Goal: Information Seeking & Learning: Learn about a topic

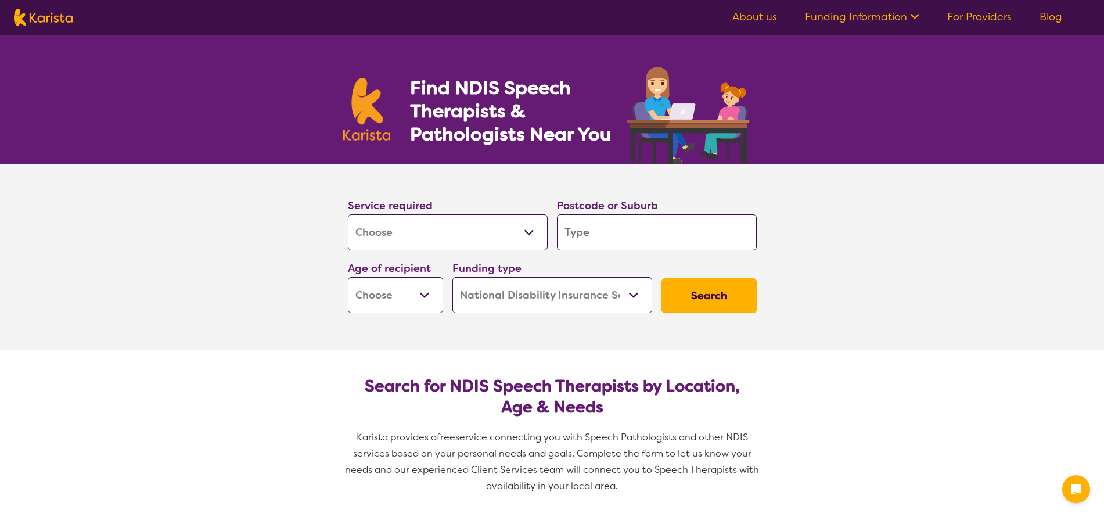
select select "[MEDICAL_DATA]"
select select "NDIS"
select select "[MEDICAL_DATA]"
select select "NDIS"
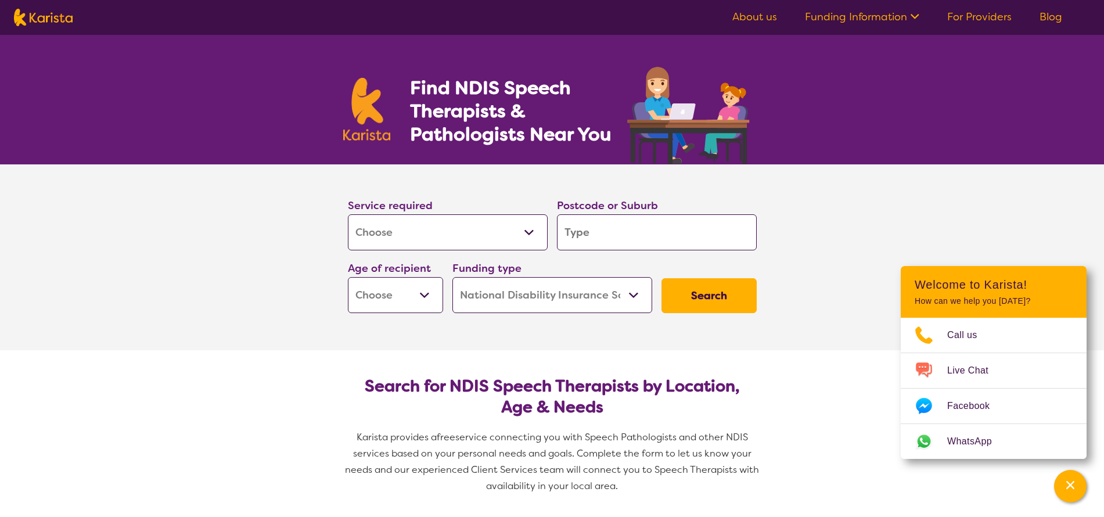
click at [161, 250] on section "Service required Allied Health Assistant Assessment ([MEDICAL_DATA] or [MEDICAL…" at bounding box center [552, 257] width 1104 height 186
click at [693, 236] on input "search" at bounding box center [657, 232] width 200 height 36
type input "2"
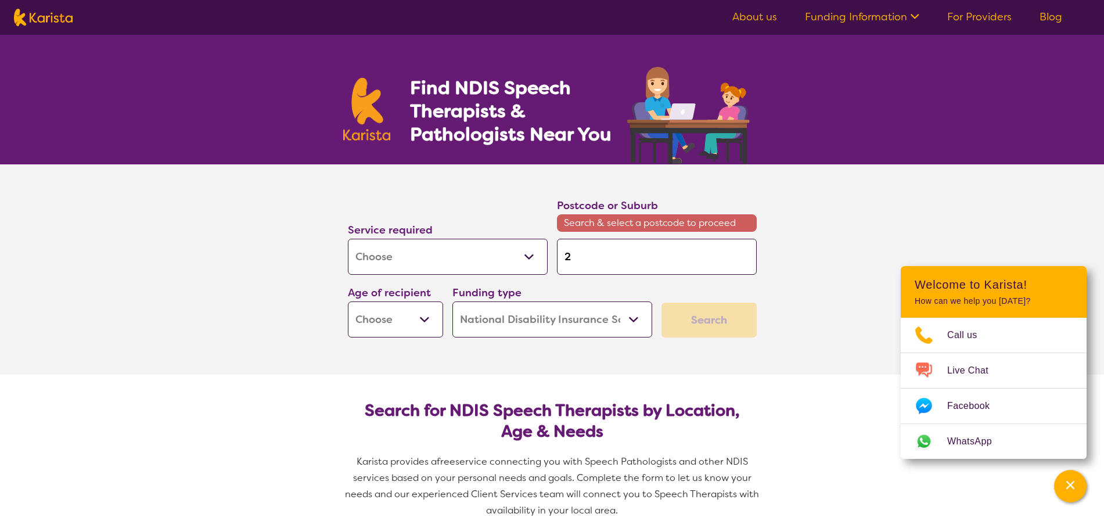
type input "25"
type input "256"
type input "2567"
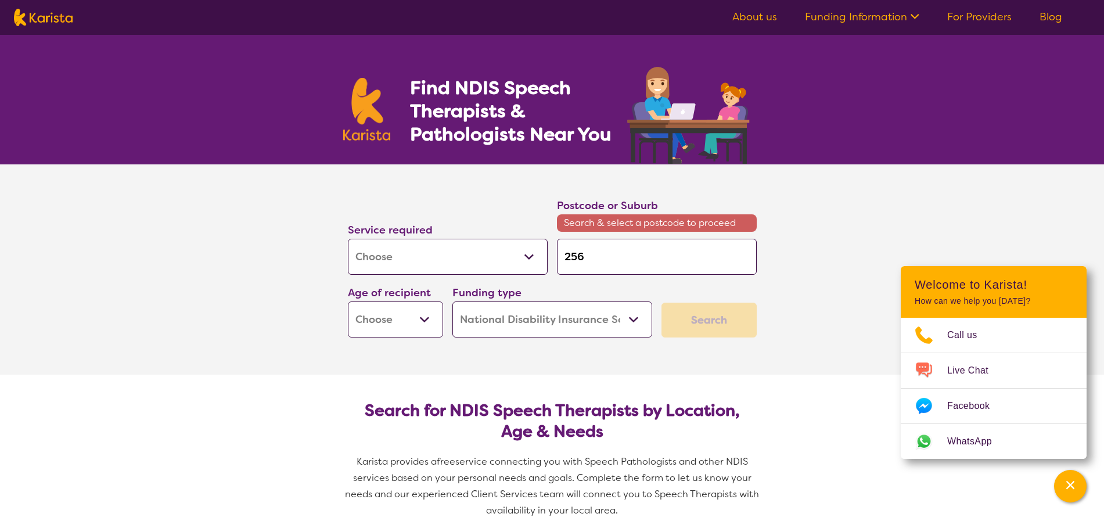
type input "2567"
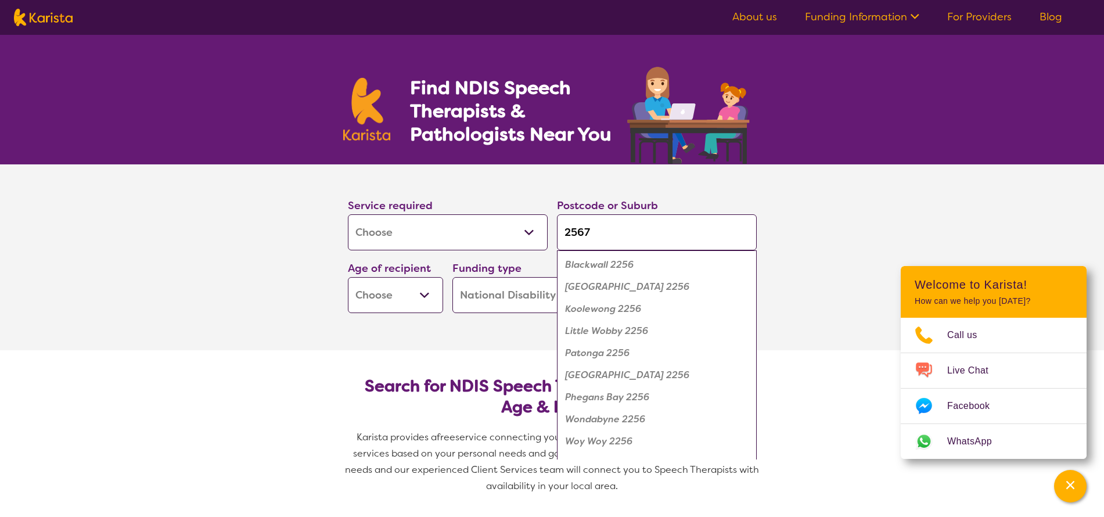
type input "2567"
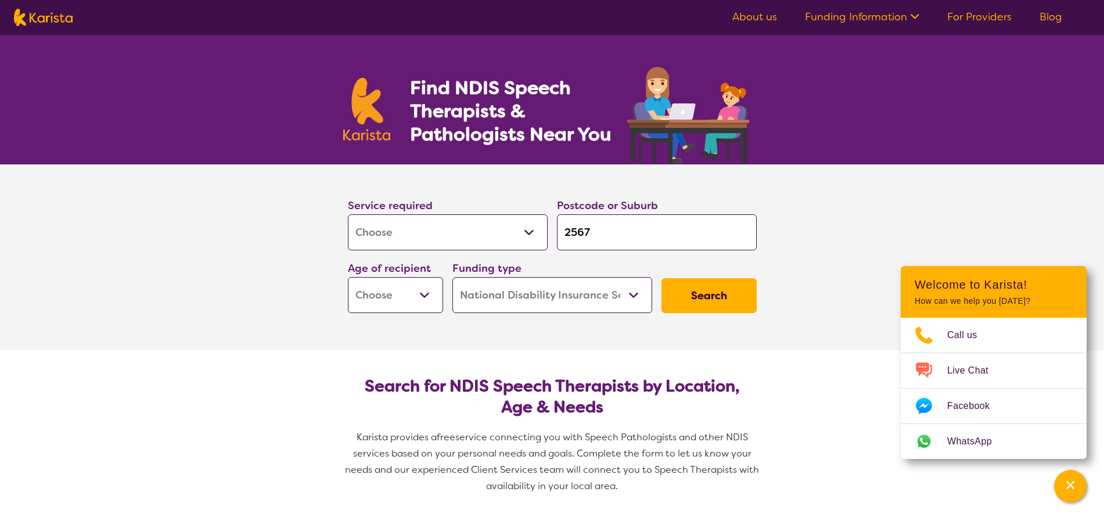
click at [420, 288] on select "Early Childhood - 0 to 9 Child - 10 to 11 Adolescent - 12 to 17 Adult - 18 to 6…" at bounding box center [395, 295] width 95 height 36
select select "EC"
click at [348, 277] on select "Early Childhood - 0 to 9 Child - 10 to 11 Adolescent - 12 to 17 Adult - 18 to 6…" at bounding box center [395, 295] width 95 height 36
select select "EC"
click at [553, 300] on select "Home Care Package (HCP) National Disability Insurance Scheme (NDIS) I don't know" at bounding box center [552, 295] width 200 height 36
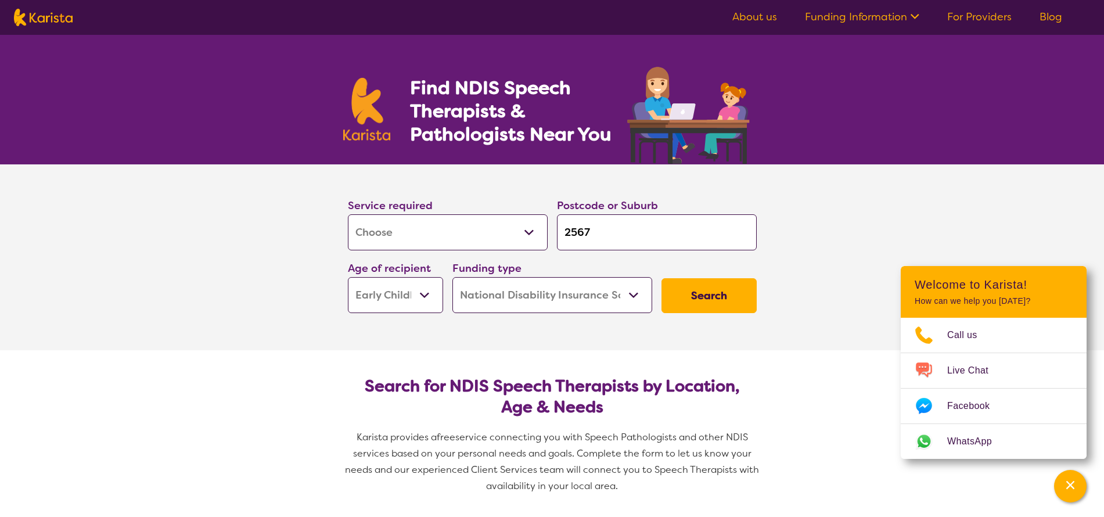
drag, startPoint x: 538, startPoint y: 303, endPoint x: 535, endPoint y: 312, distance: 10.1
click at [538, 303] on select "Home Care Package (HCP) National Disability Insurance Scheme (NDIS) I don't know" at bounding box center [552, 295] width 200 height 36
select select "i-don-t-know"
click at [452, 277] on select "Home Care Package (HCP) National Disability Insurance Scheme (NDIS) I don't know" at bounding box center [552, 295] width 200 height 36
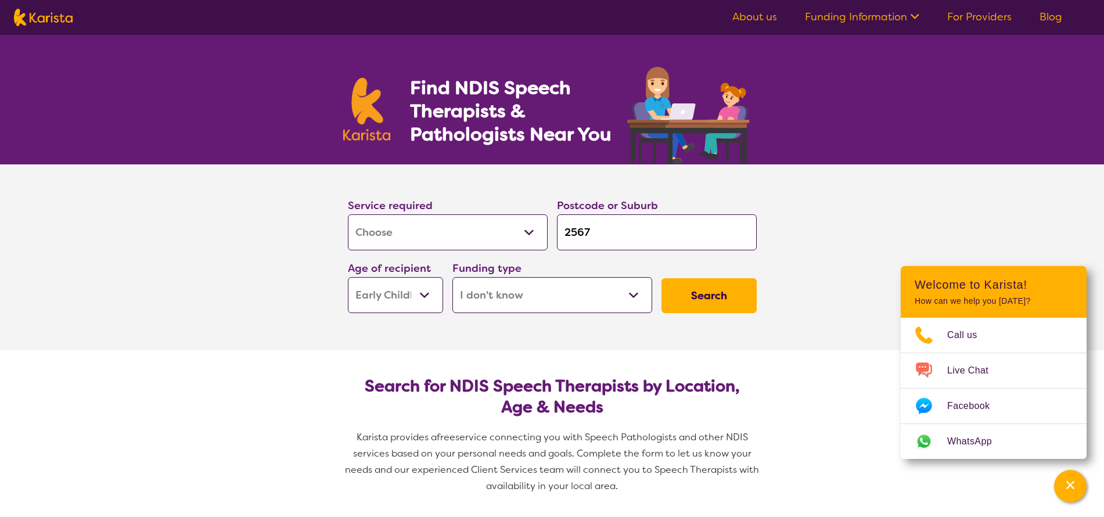
select select "i-don-t-know"
click at [692, 297] on button "Search" at bounding box center [708, 295] width 95 height 35
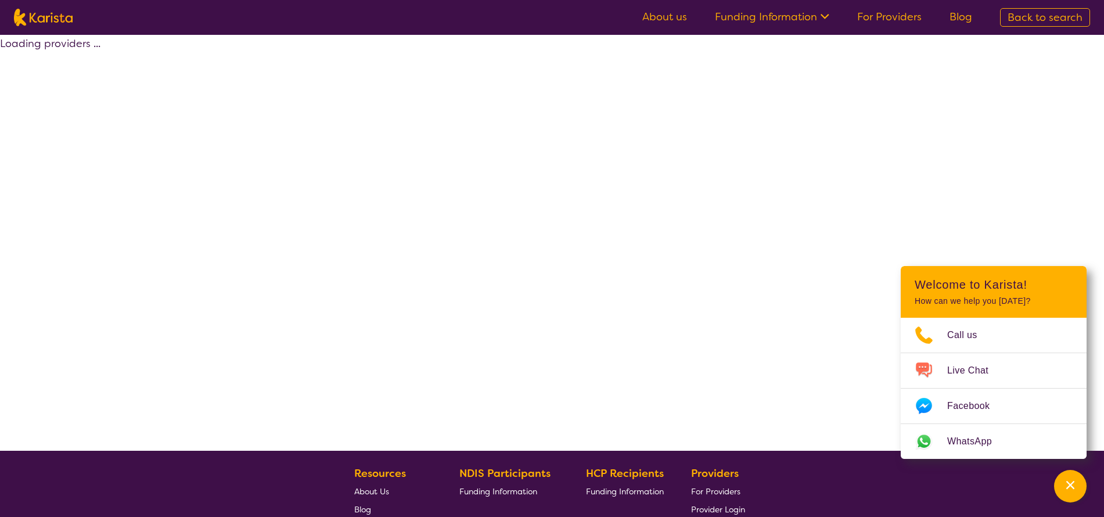
select select "[MEDICAL_DATA]"
select select "EC"
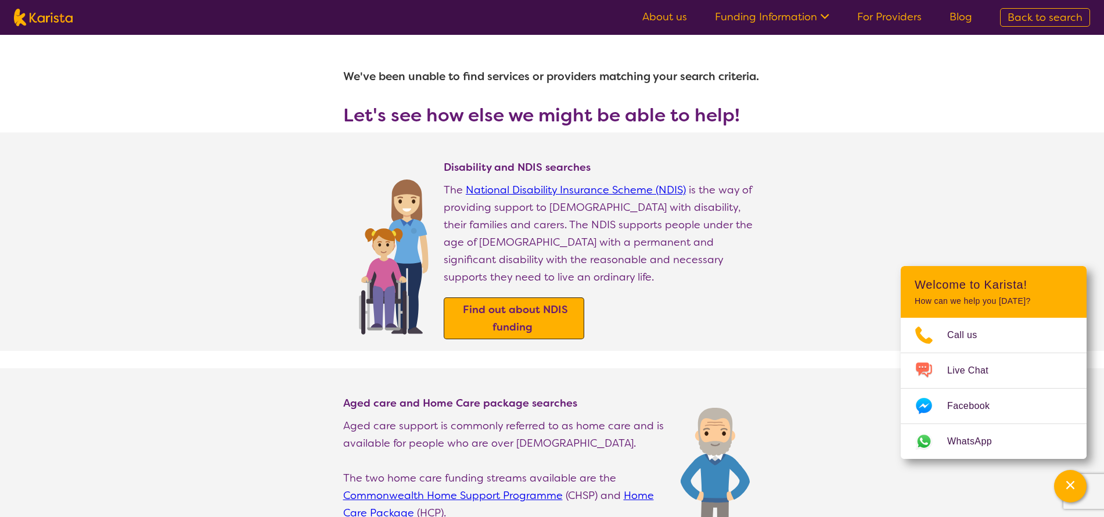
click at [510, 301] on span "Find out about NDIS funding" at bounding box center [514, 318] width 108 height 37
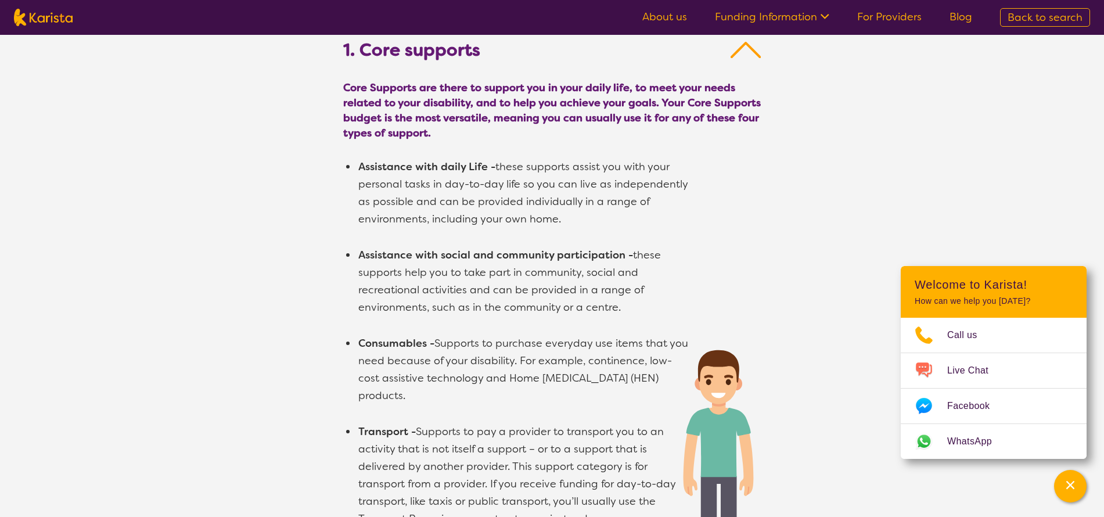
scroll to position [871, 0]
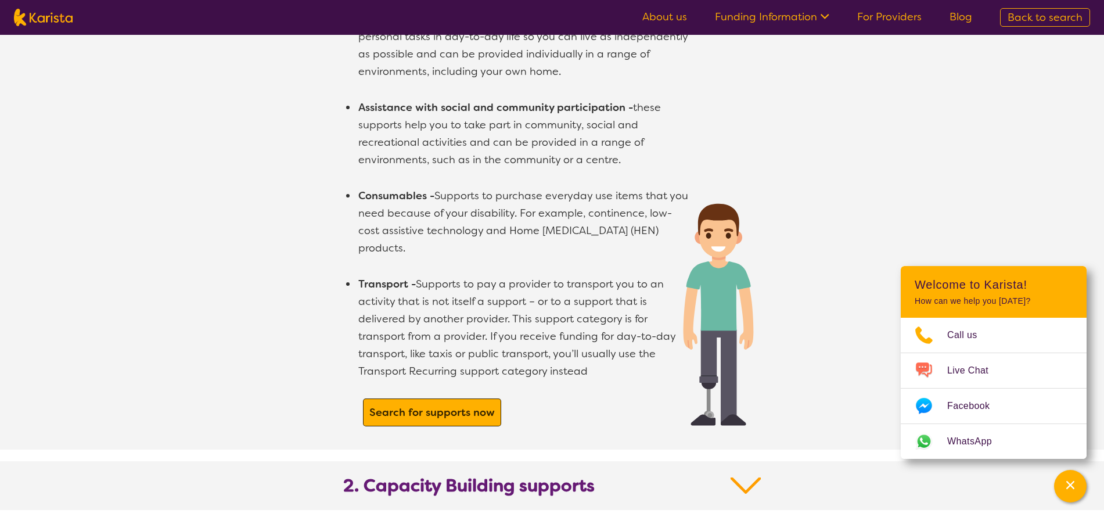
click at [461, 405] on b "Search for supports now" at bounding box center [431, 412] width 125 height 14
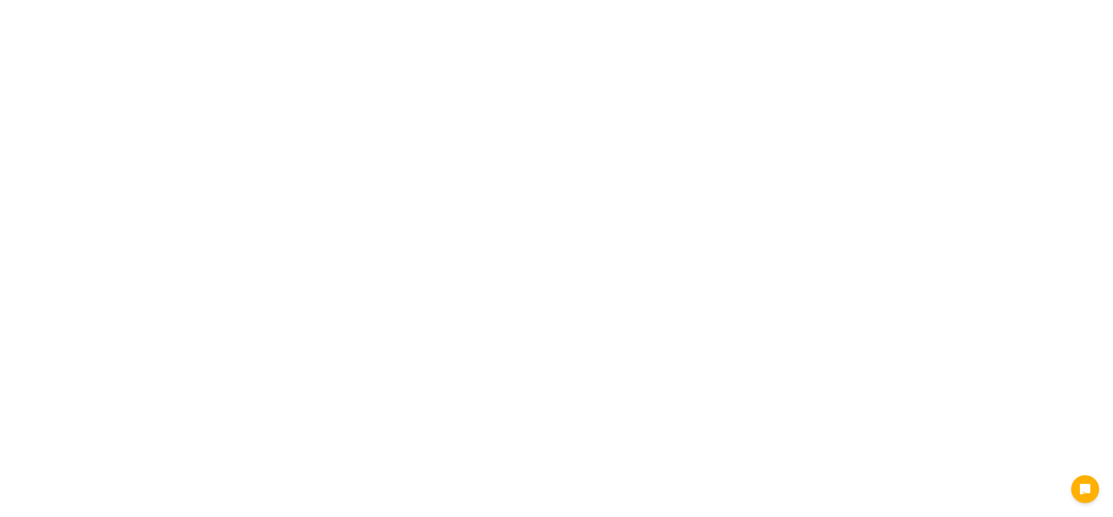
select select "[MEDICAL_DATA]"
select select "EC"
select select "NDIS"
select select "[MEDICAL_DATA]"
select select "EC"
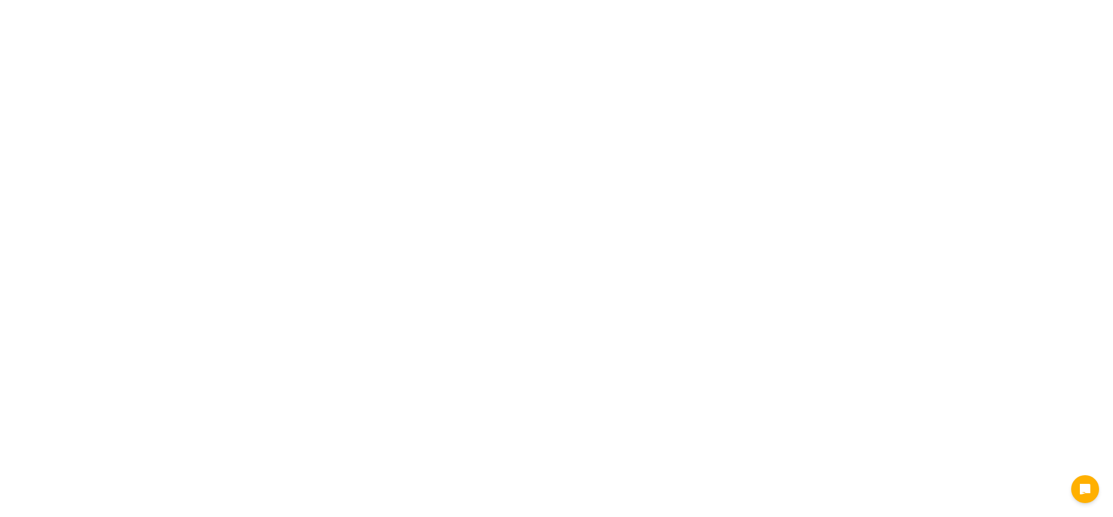
select select "NDIS"
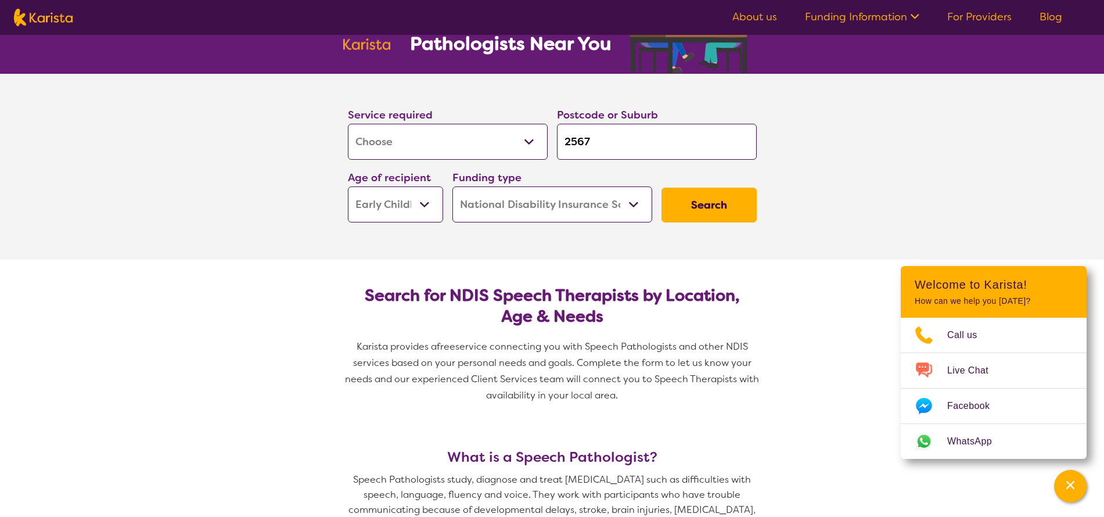
scroll to position [232, 0]
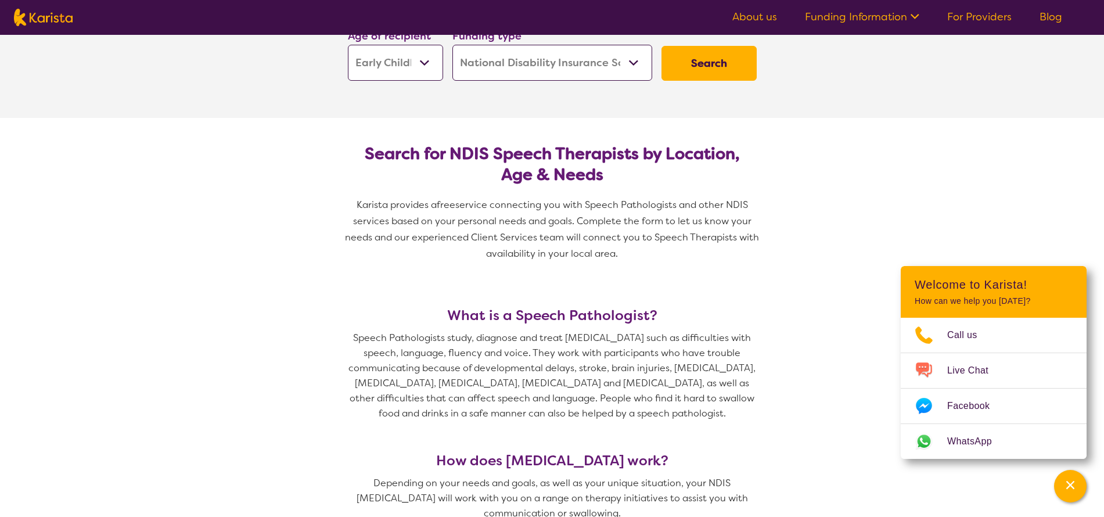
click at [716, 77] on button "Search" at bounding box center [708, 63] width 95 height 35
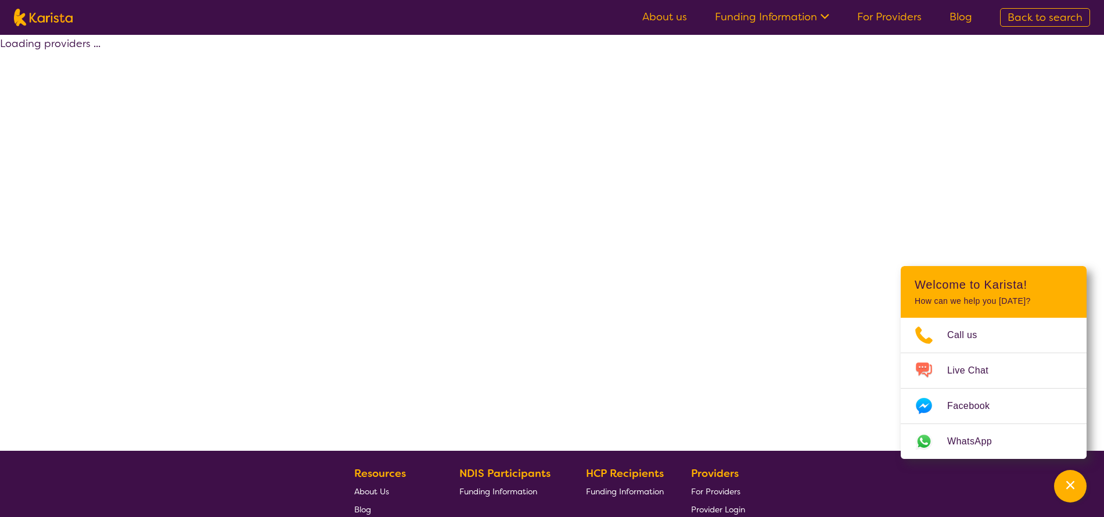
select select "by_score"
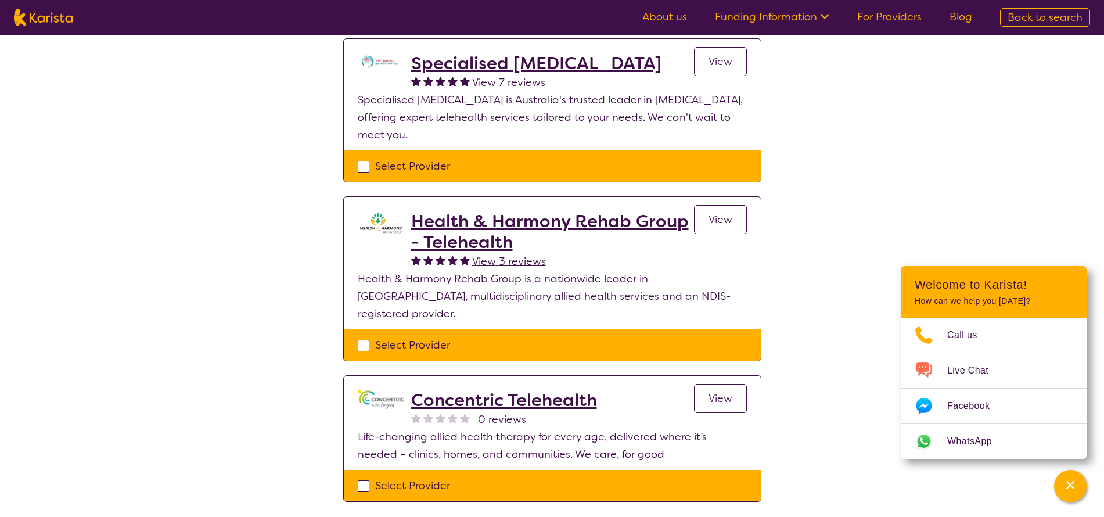
scroll to position [413, 0]
